Goal: Transaction & Acquisition: Purchase product/service

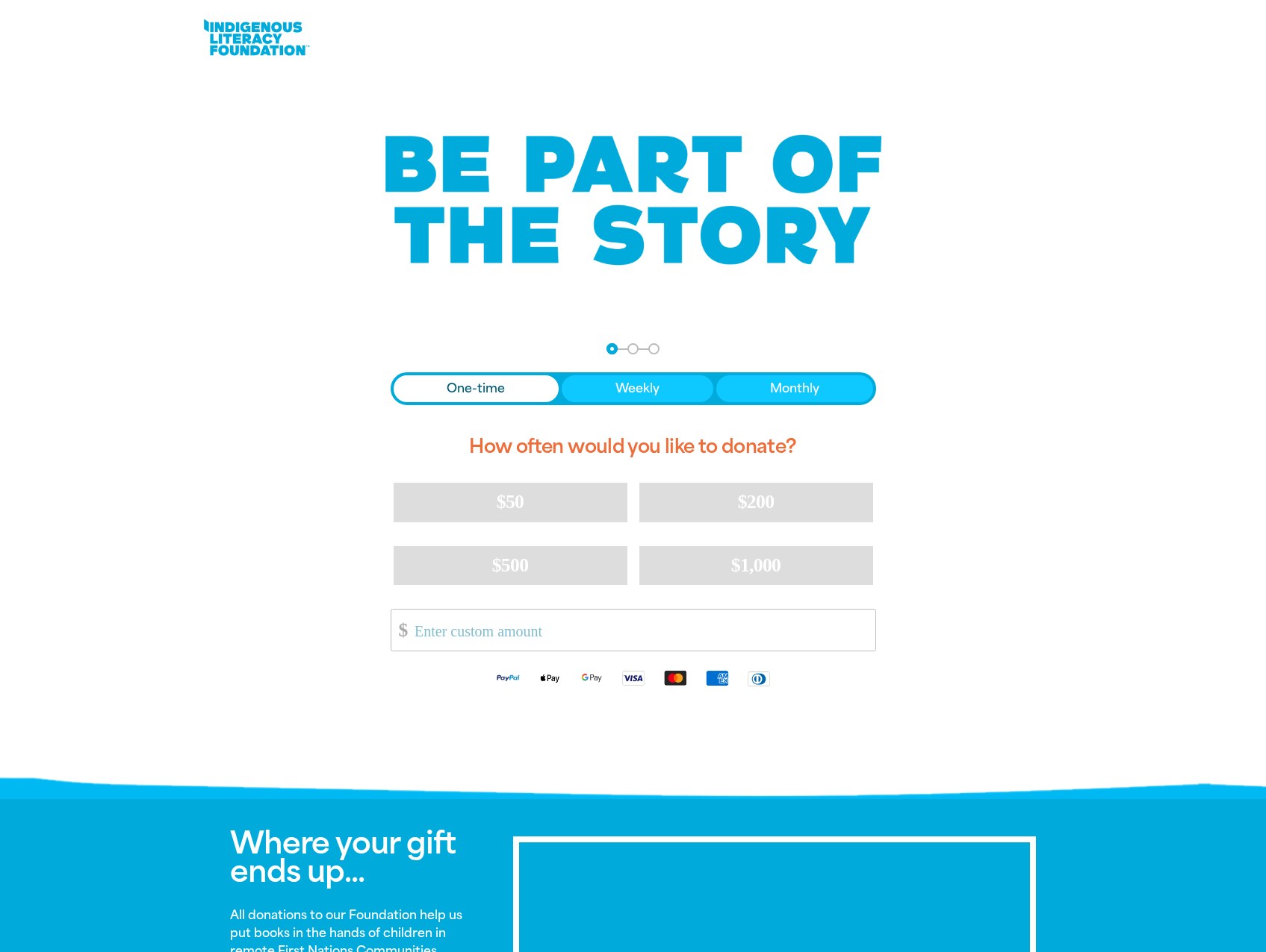
scroll to position [572, 0]
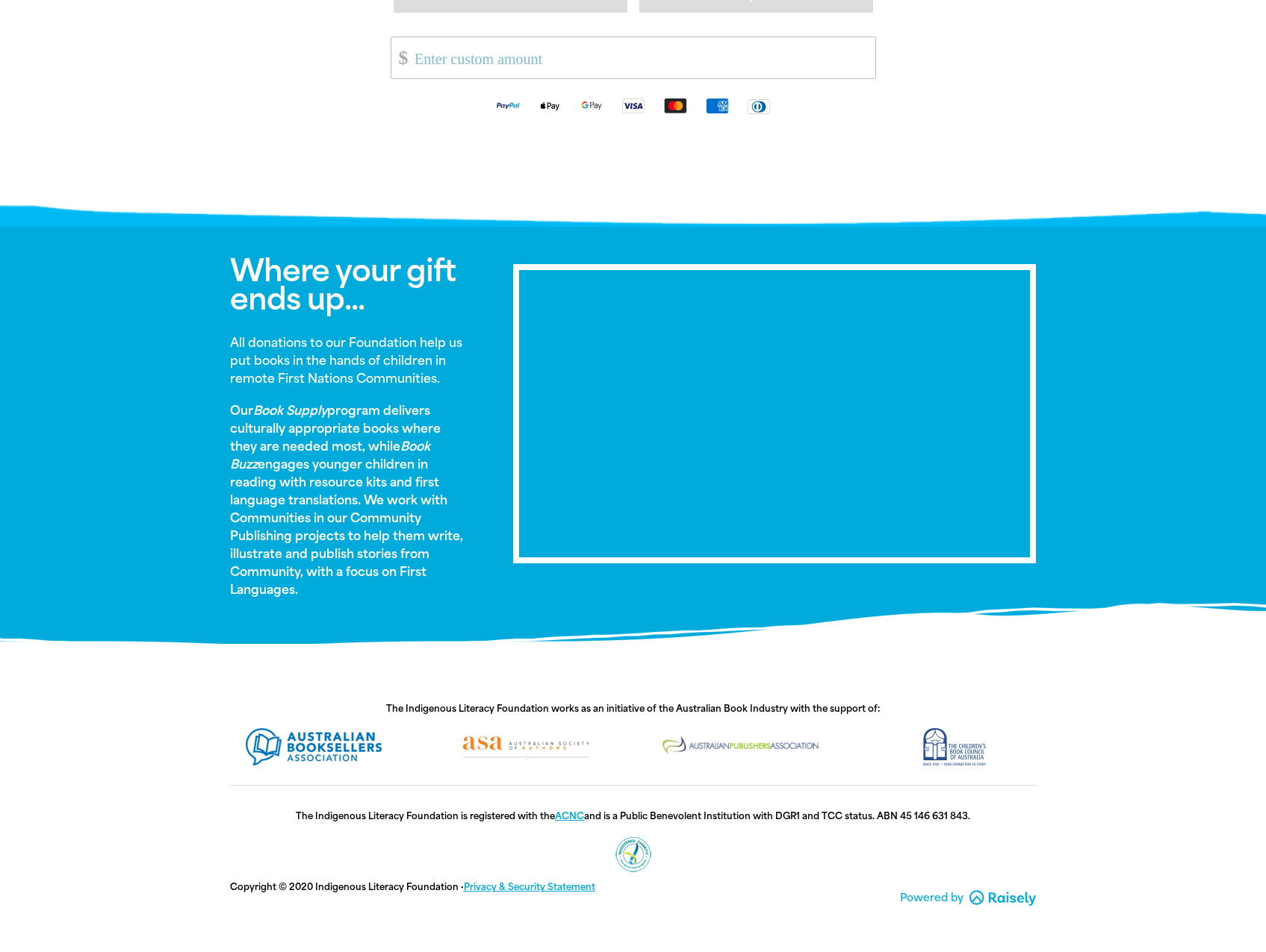
click at [484, 388] on div "Where your gift ends up... All donations to our Foundation help us put books in…" at bounding box center [349, 434] width 284 height 356
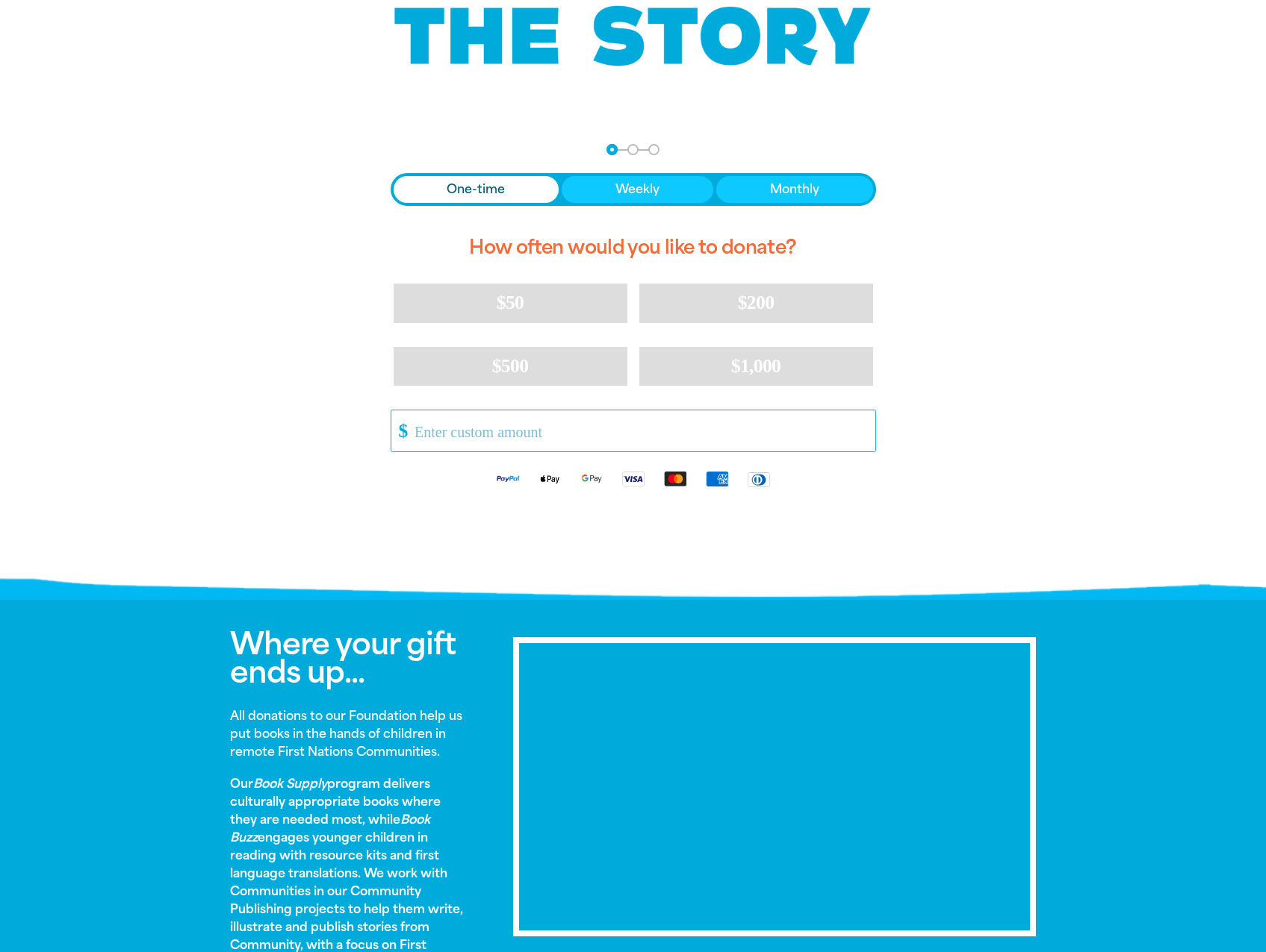
click at [493, 427] on input "Other Amount" at bounding box center [639, 431] width 471 height 41
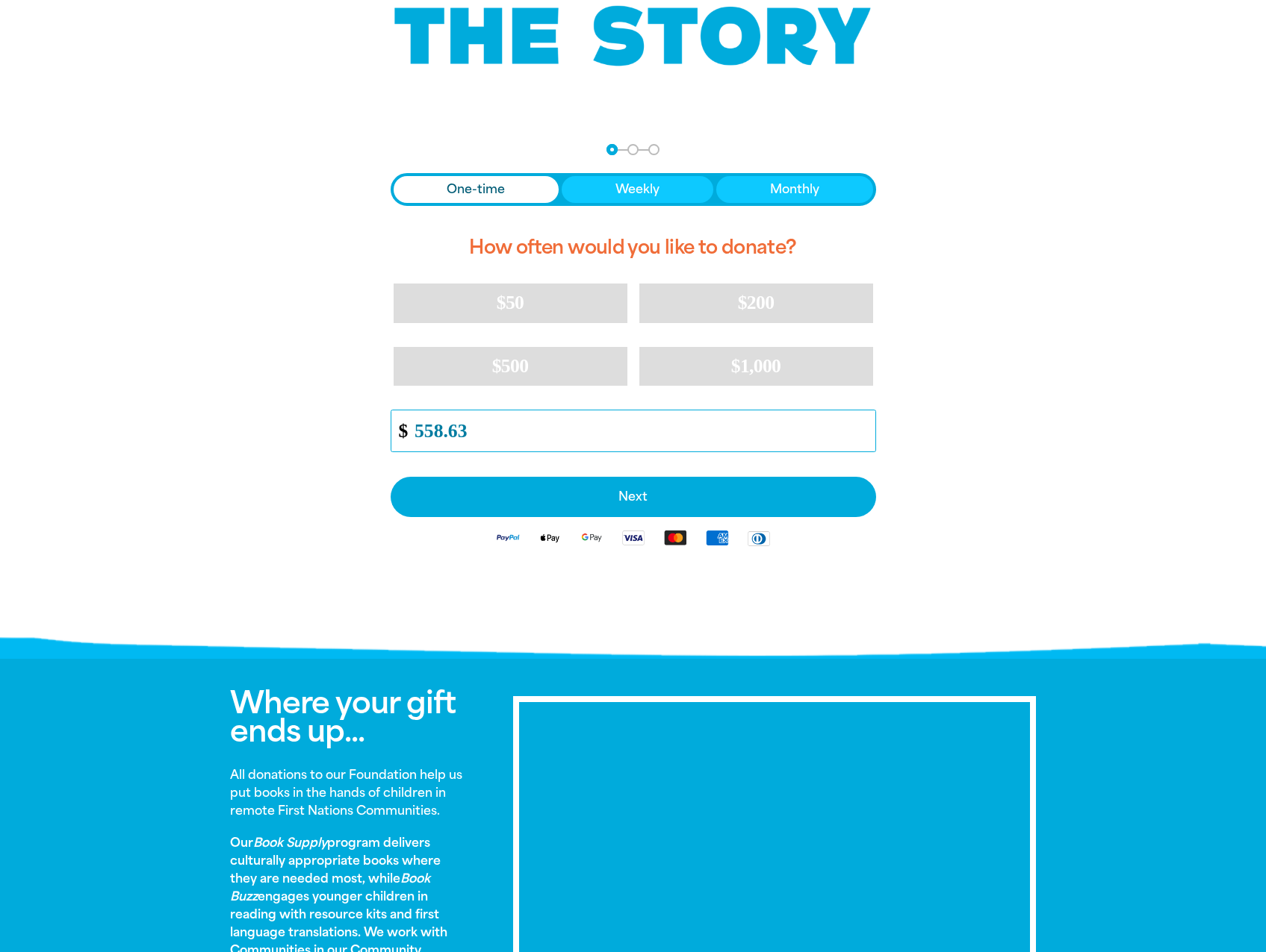
type input "558.63"
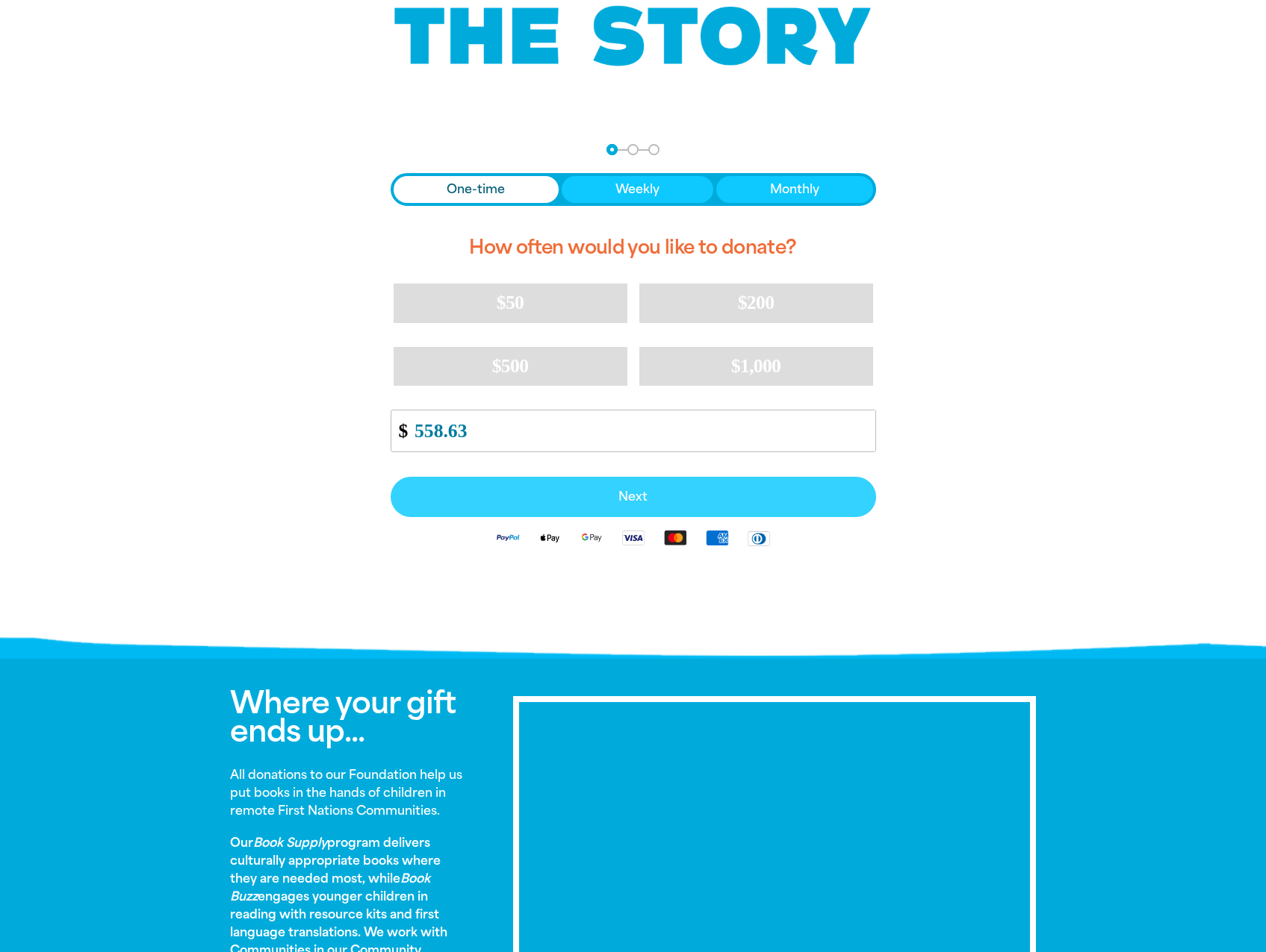
click at [571, 497] on span "Next" at bounding box center [633, 497] width 452 height 12
select select "AU"
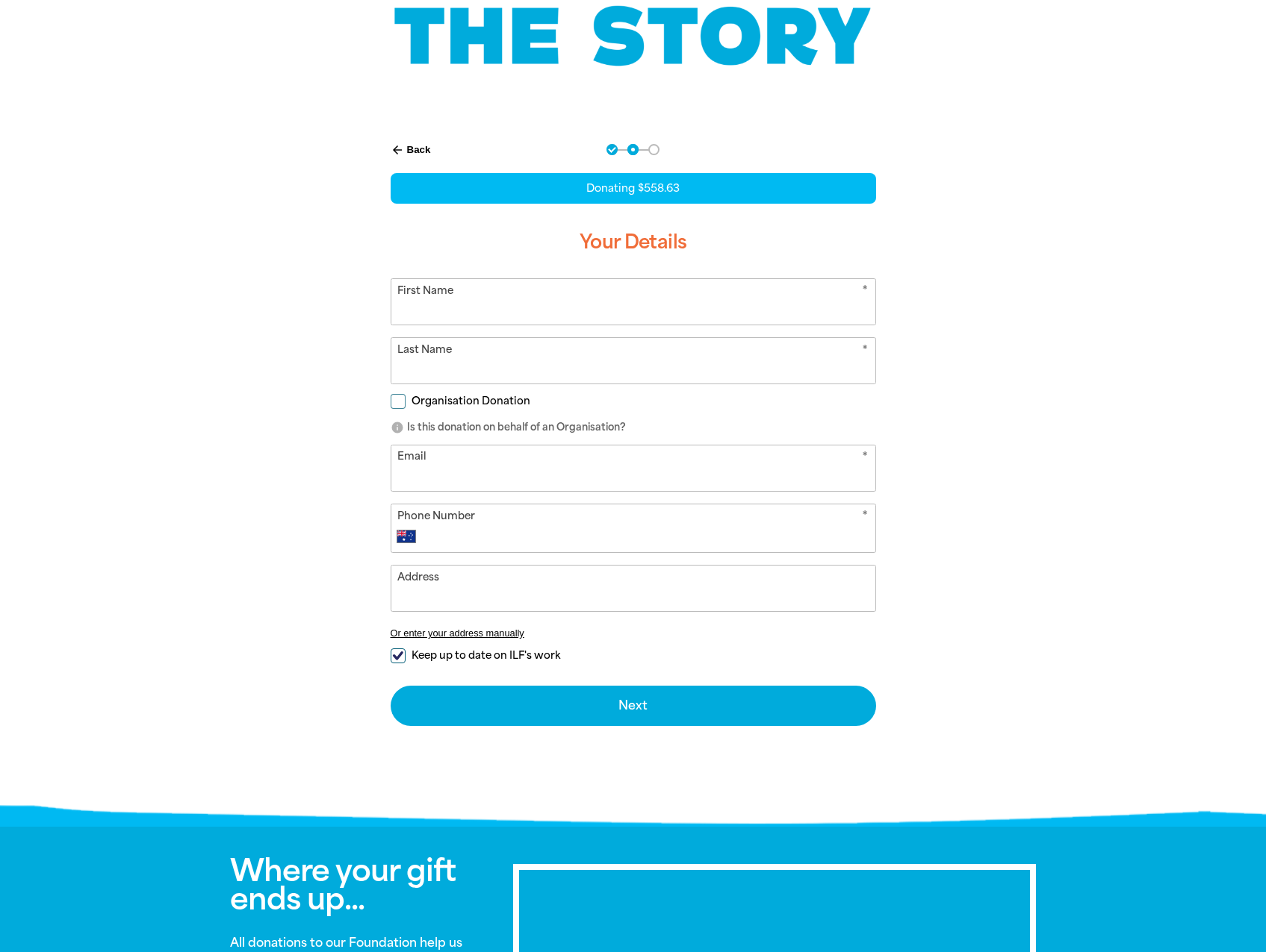
click at [399, 403] on input "Organisation Donation" at bounding box center [398, 401] width 15 height 15
checkbox input "true"
select select "AU"
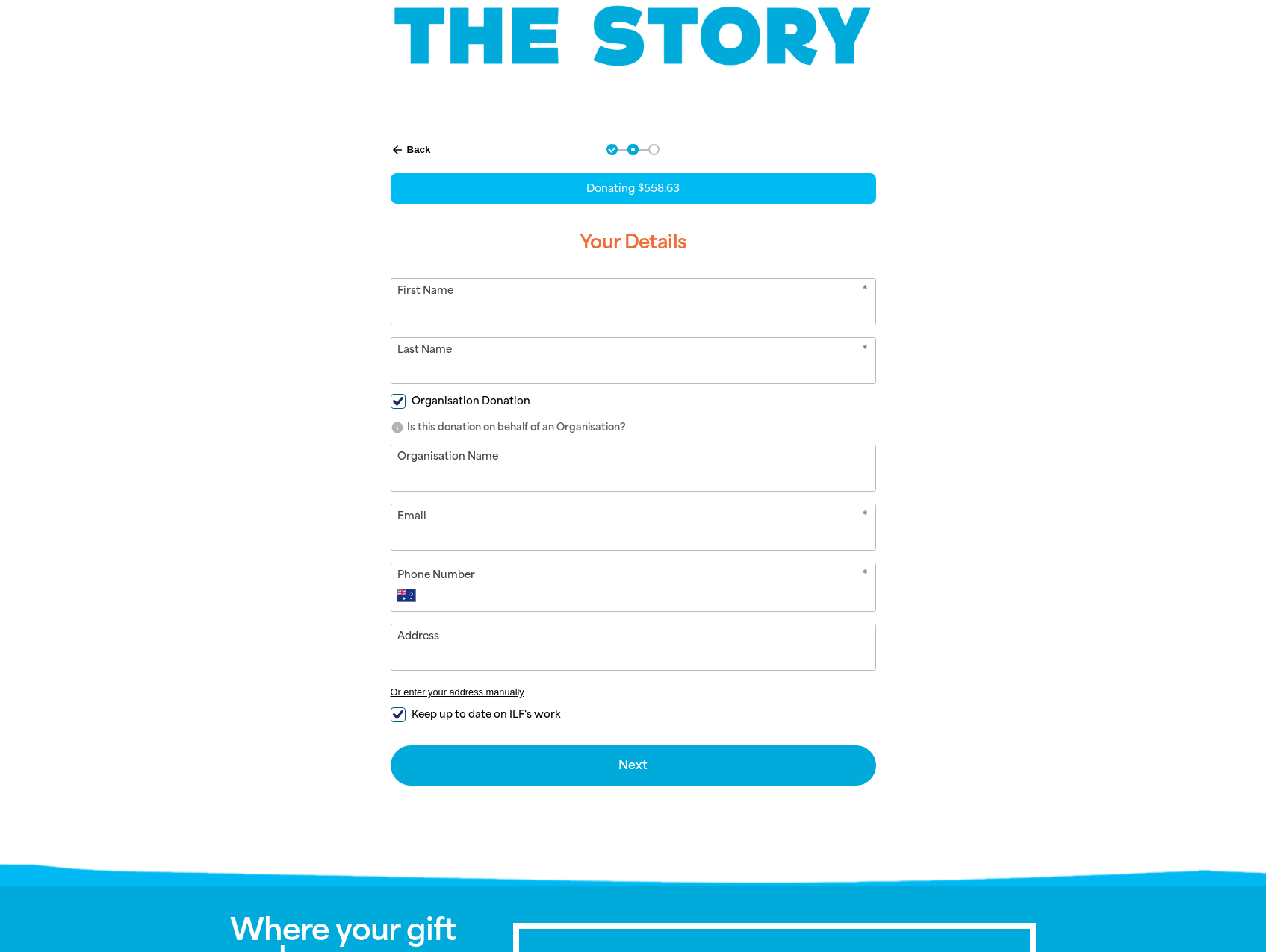
click at [412, 468] on input "Organisation Name" at bounding box center [633, 468] width 484 height 46
type input "[GEOGRAPHIC_DATA][DEMOGRAPHIC_DATA]"
click at [418, 314] on input "First Name" at bounding box center [633, 302] width 484 height 46
type input "[PERSON_NAME]"
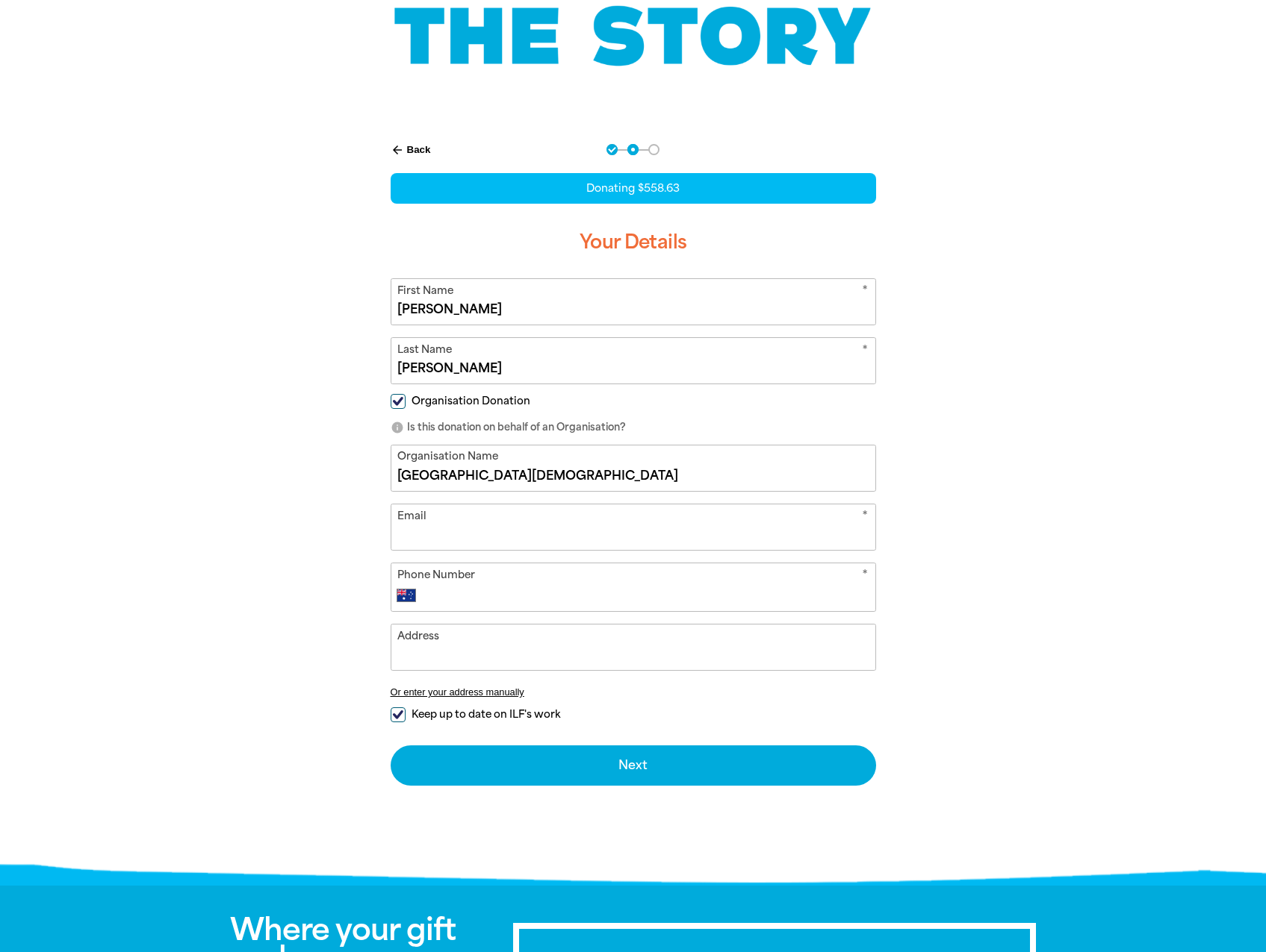
click at [432, 526] on input "Email" at bounding box center [633, 527] width 484 height 46
type input "[EMAIL_ADDRESS][DOMAIN_NAME]"
click at [421, 587] on select "International [GEOGRAPHIC_DATA] [GEOGRAPHIC_DATA] [GEOGRAPHIC_DATA] [GEOGRAPHIC…" at bounding box center [410, 596] width 25 height 18
click at [398, 587] on select "International [GEOGRAPHIC_DATA] [GEOGRAPHIC_DATA] [GEOGRAPHIC_DATA] [GEOGRAPHIC…" at bounding box center [410, 596] width 25 height 18
click at [480, 592] on input "Phone Number" at bounding box center [648, 596] width 441 height 18
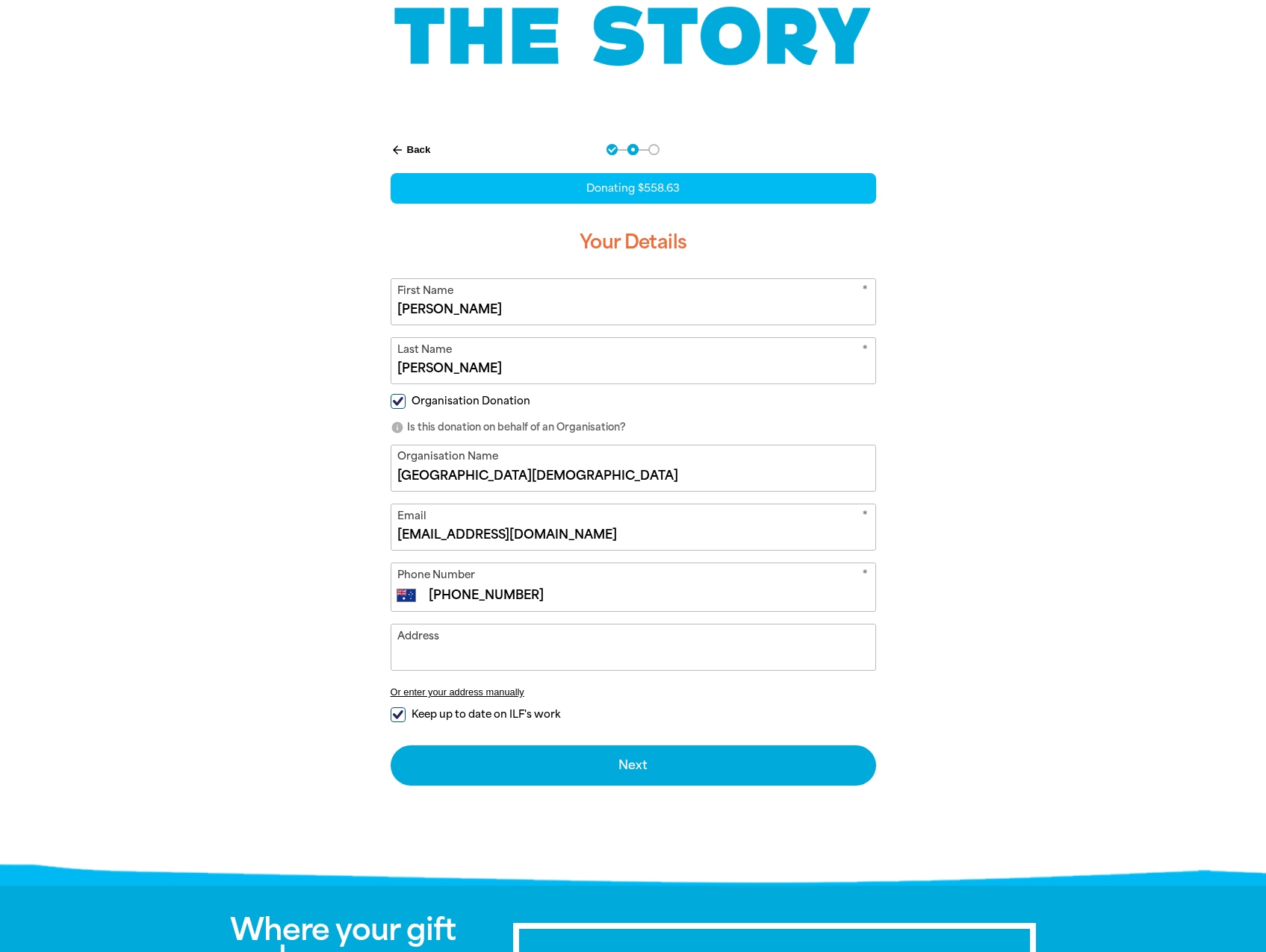
type input "[PHONE_NUMBER]"
click at [398, 714] on input "Keep up to date on ILF's work" at bounding box center [398, 714] width 15 height 15
checkbox input "false"
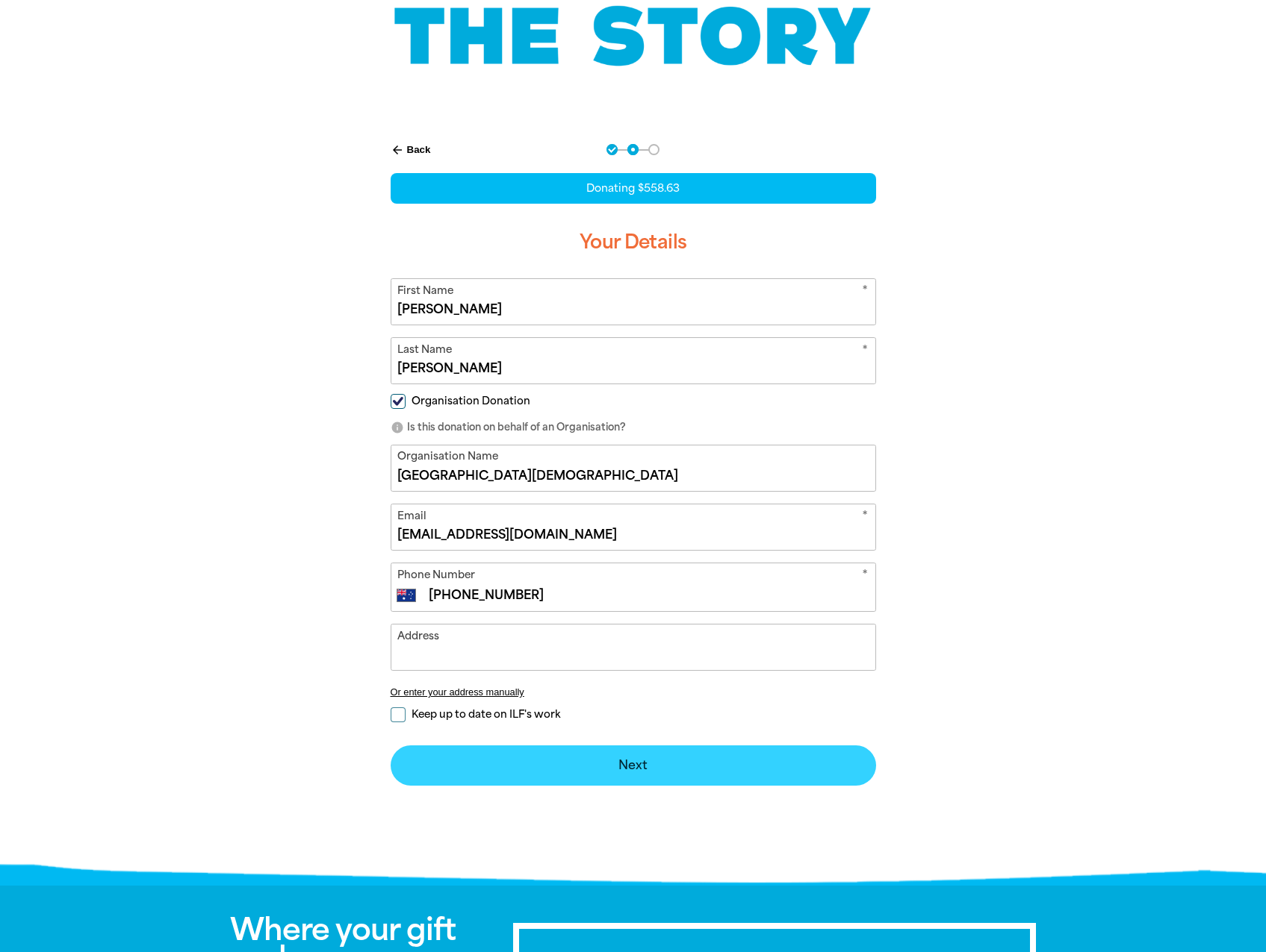
click at [600, 771] on button "Next chevron_right" at bounding box center [633, 765] width 485 height 40
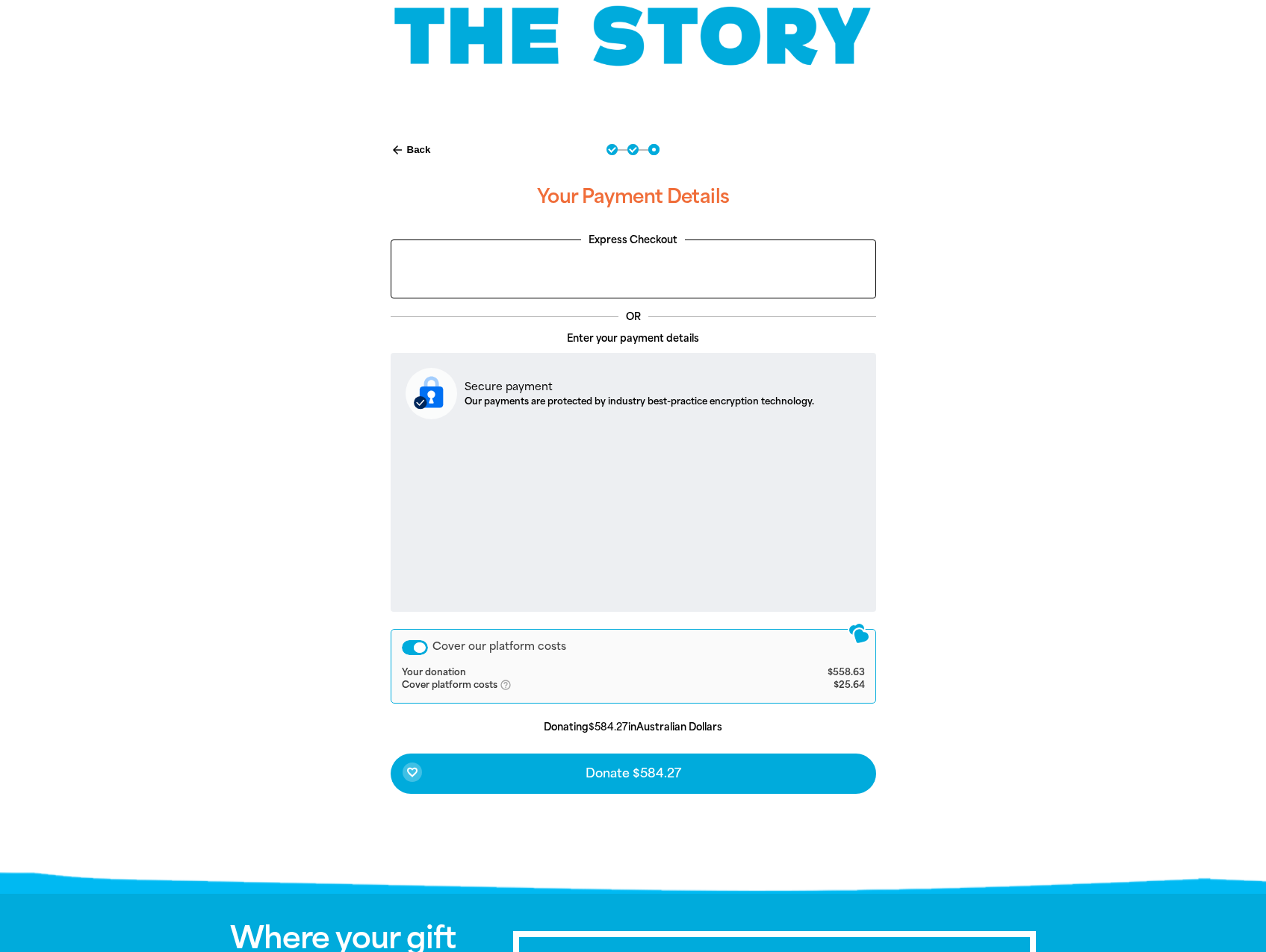
click at [418, 644] on div "Cover our platform costs" at bounding box center [415, 647] width 26 height 15
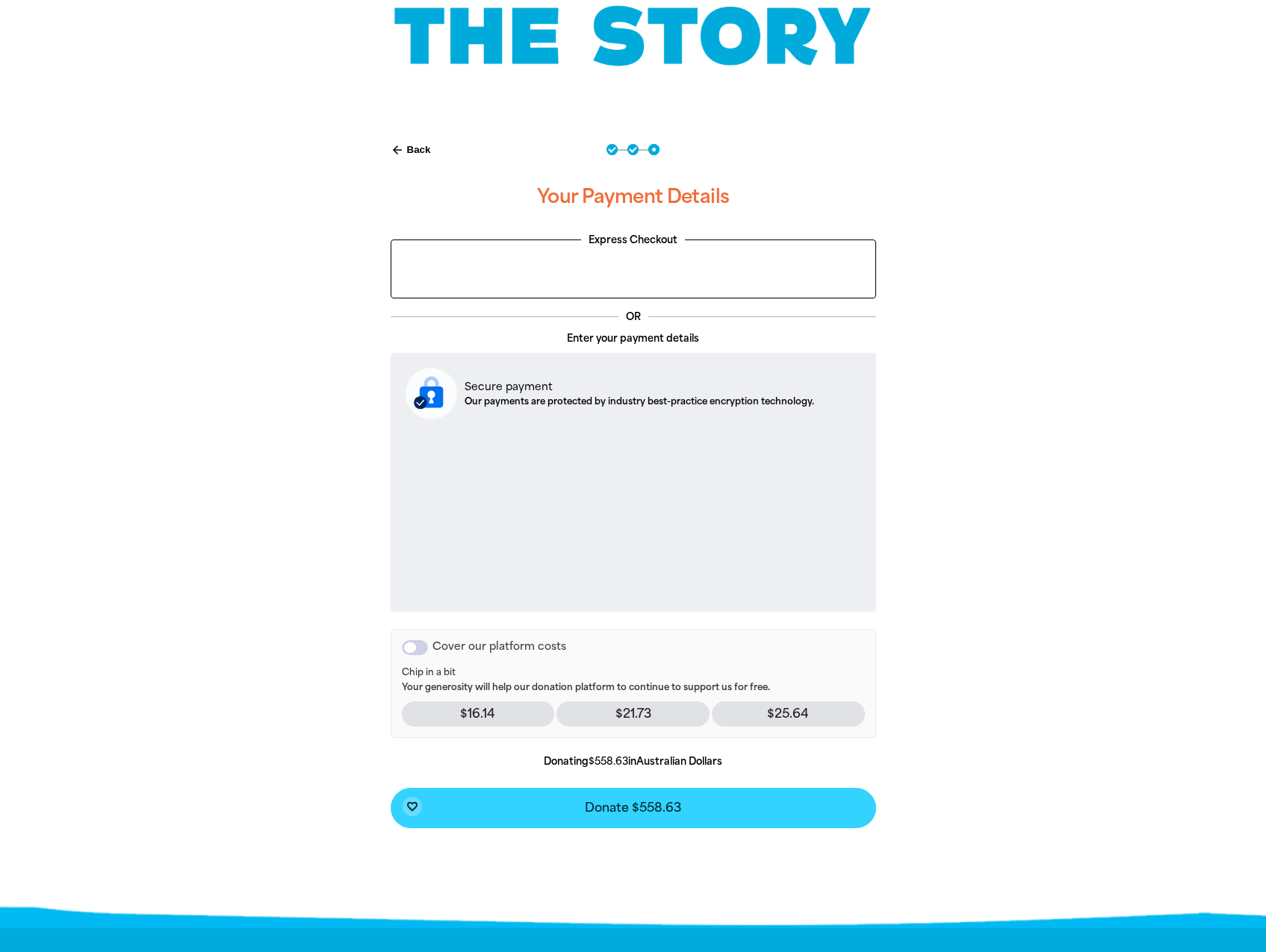
click at [647, 809] on span "Donate $558.63" at bounding box center [633, 807] width 96 height 12
